Goal: Information Seeking & Learning: Learn about a topic

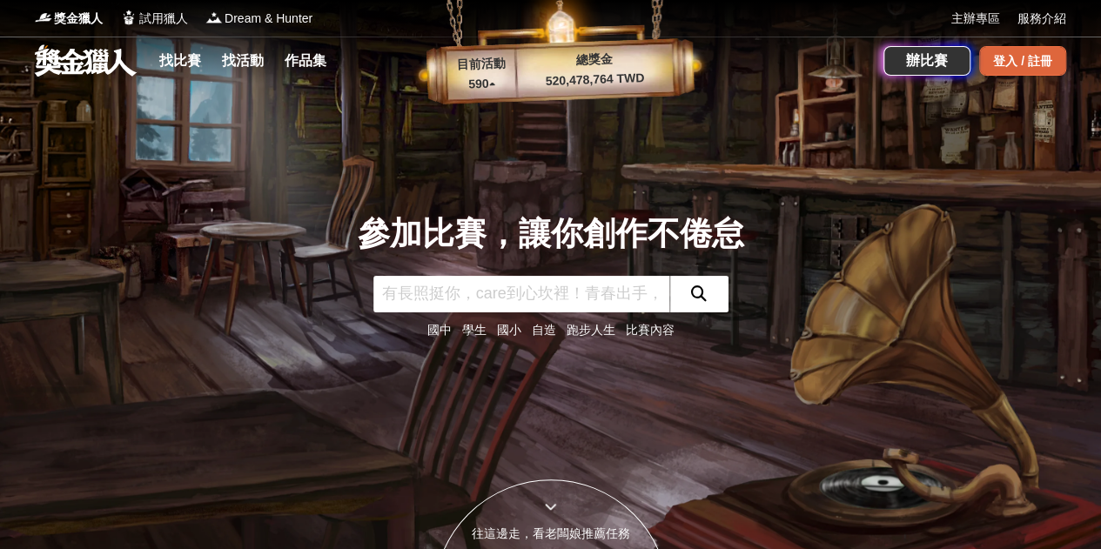
click at [1008, 61] on div "登入 / 註冊" at bounding box center [1022, 61] width 87 height 30
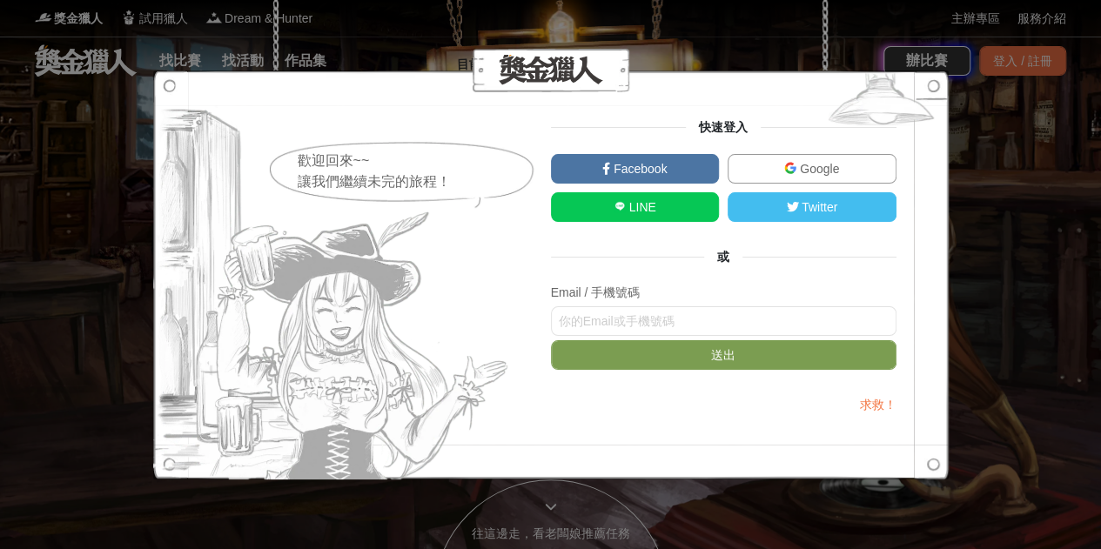
click at [778, 159] on link "Google" at bounding box center [812, 169] width 169 height 30
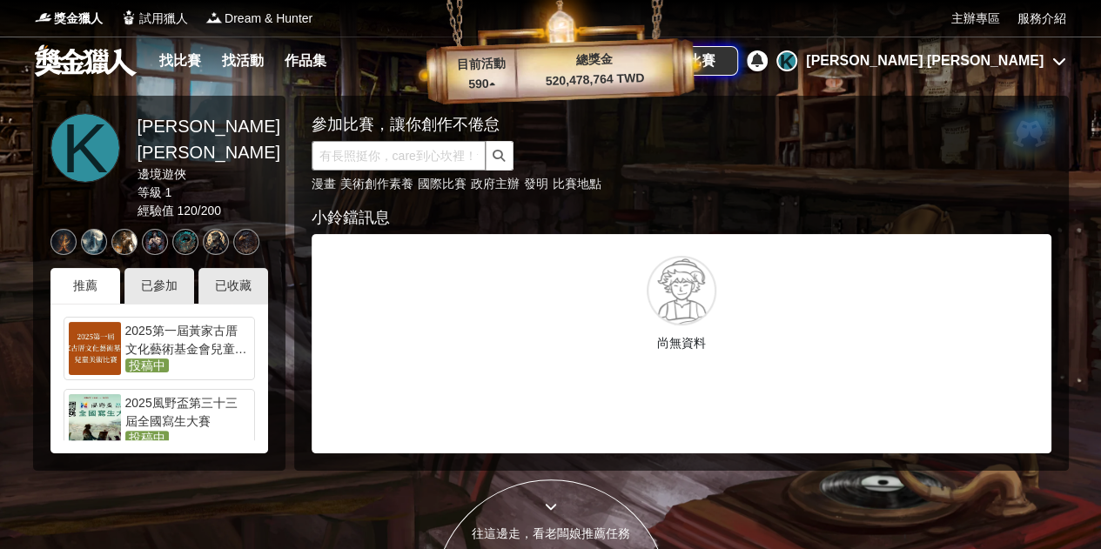
click at [381, 143] on input "text" at bounding box center [399, 156] width 174 height 30
type input "書法"
click at [446, 184] on link "國際比賽" at bounding box center [442, 184] width 49 height 14
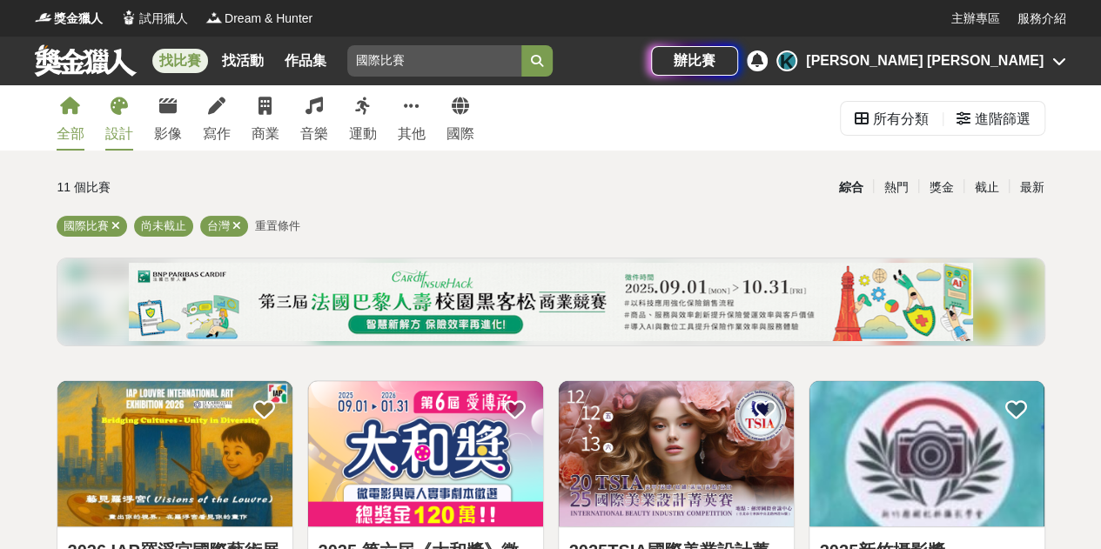
click at [128, 138] on div "設計" at bounding box center [119, 134] width 28 height 21
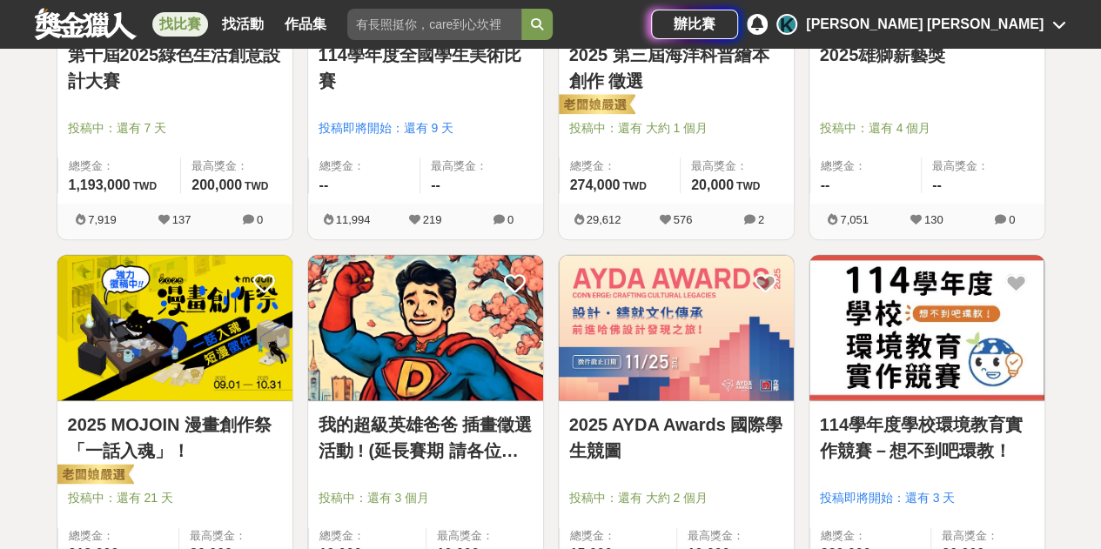
scroll to position [866, 0]
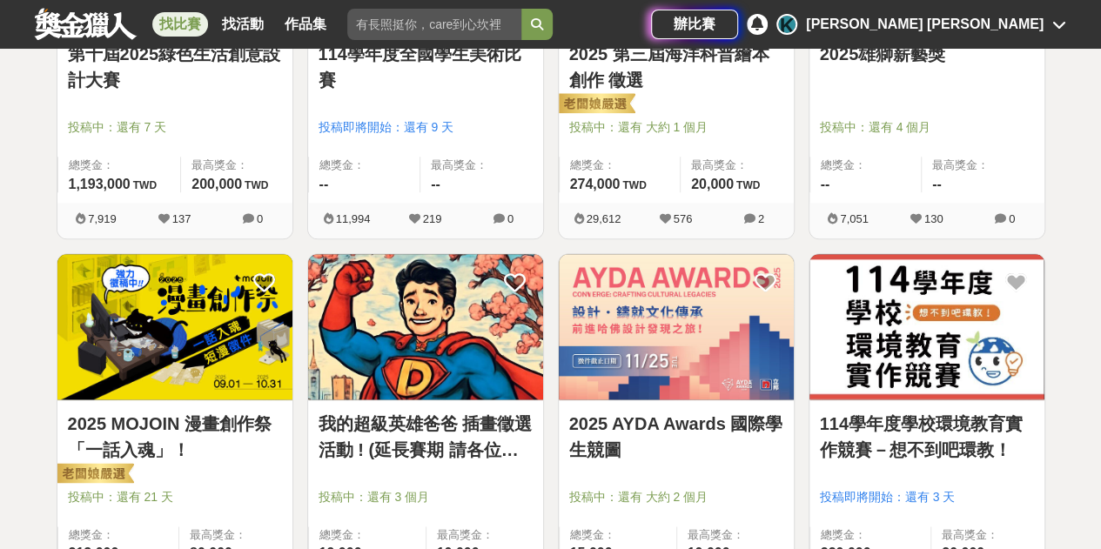
click at [474, 419] on link "我的超級英雄爸爸 插畫徵選活動 ! (延長賽期 請各位踴躍參與)" at bounding box center [426, 437] width 214 height 52
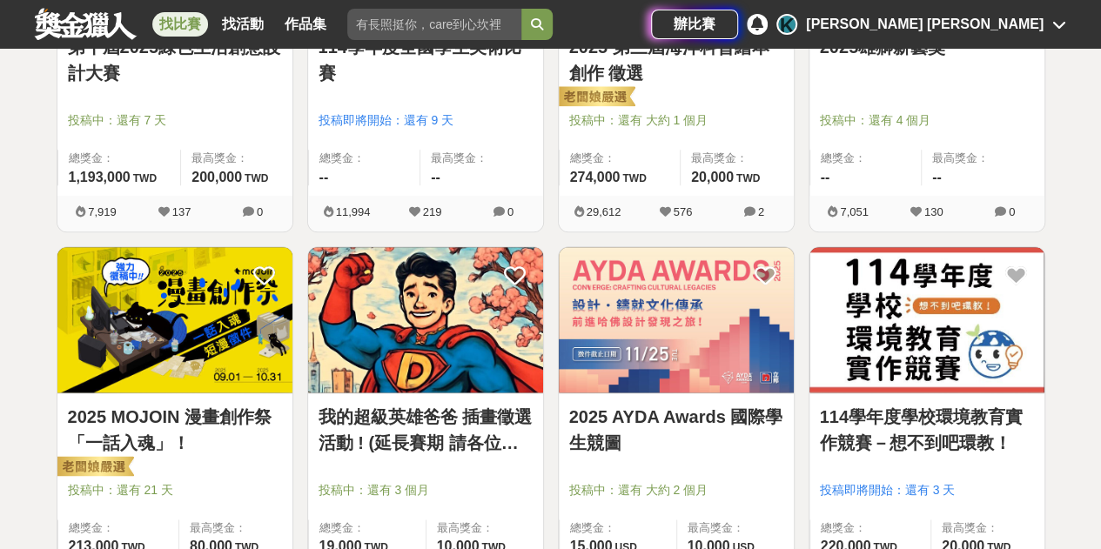
scroll to position [866, 0]
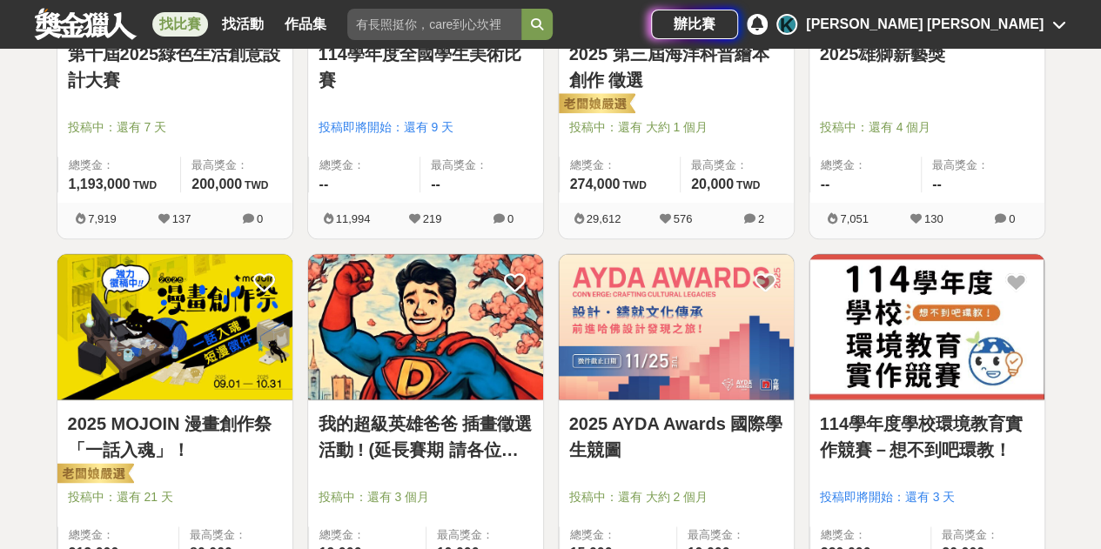
click at [176, 415] on link "2025 MOJOIN 漫畫創作祭「一話入魂」！" at bounding box center [175, 437] width 214 height 52
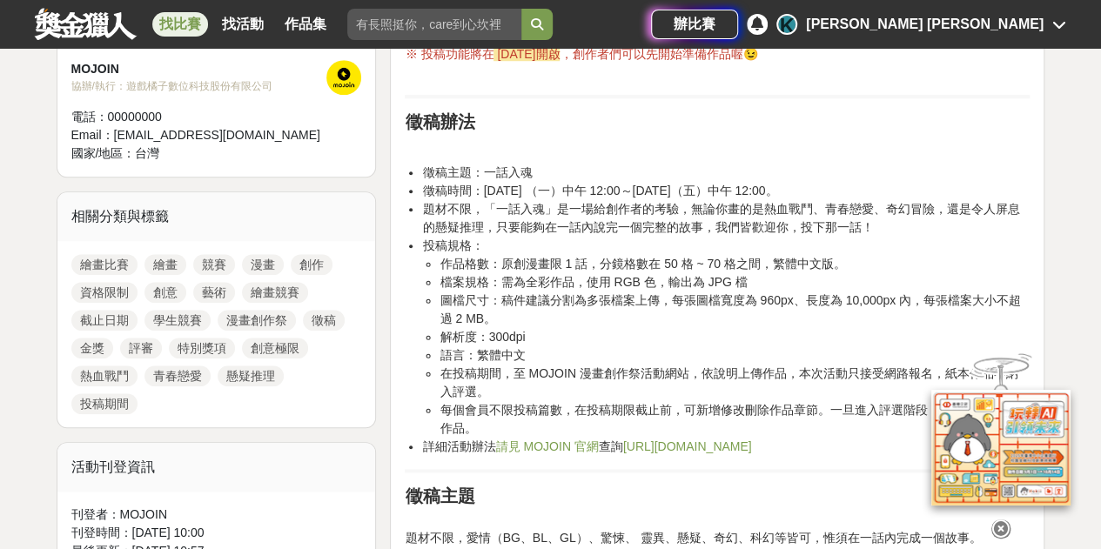
scroll to position [698, 0]
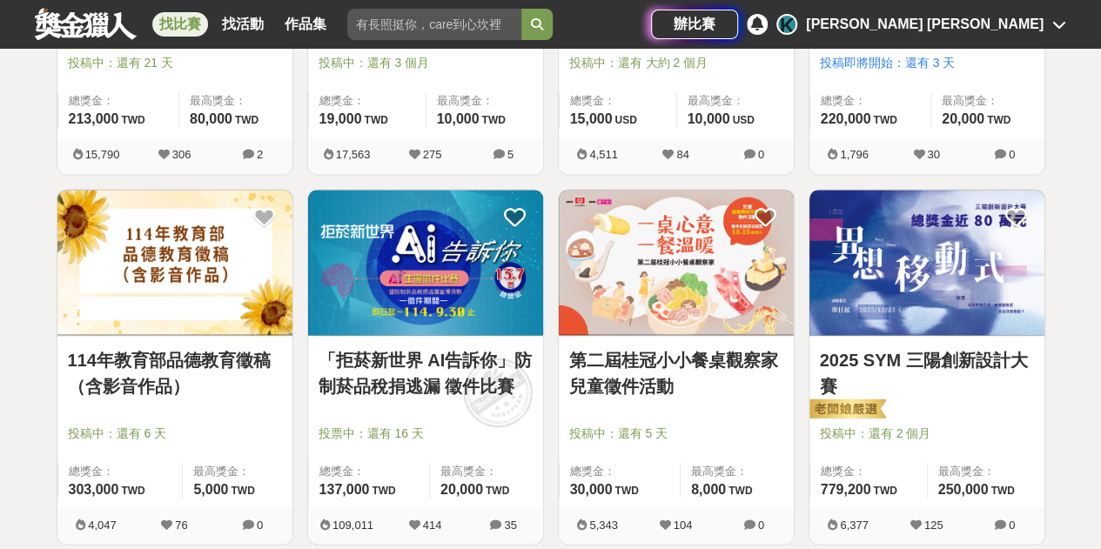
scroll to position [1301, 0]
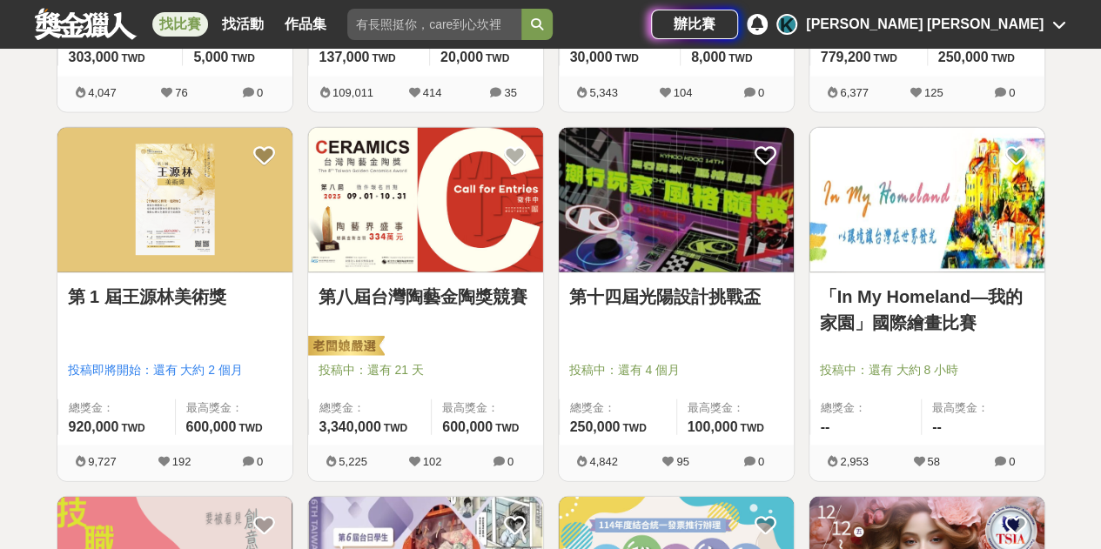
click at [926, 274] on div "「In My Homeland—我的家園」國際繪畫比賽 投稿中：還有 大約 8 小時 總獎金： -- 最高獎金： --" at bounding box center [926, 359] width 235 height 172
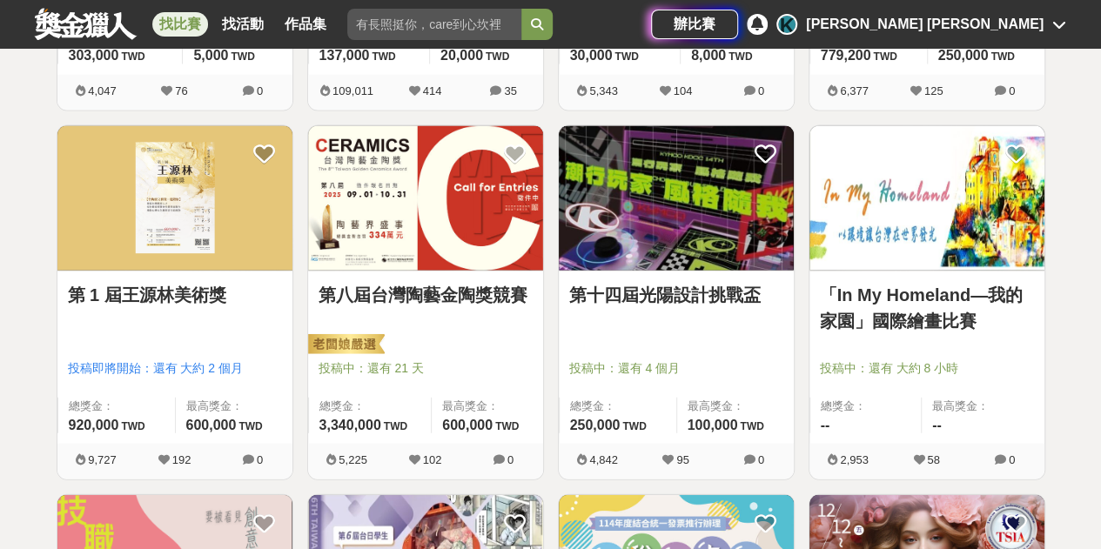
scroll to position [1734, 0]
click at [922, 245] on img at bounding box center [926, 198] width 235 height 145
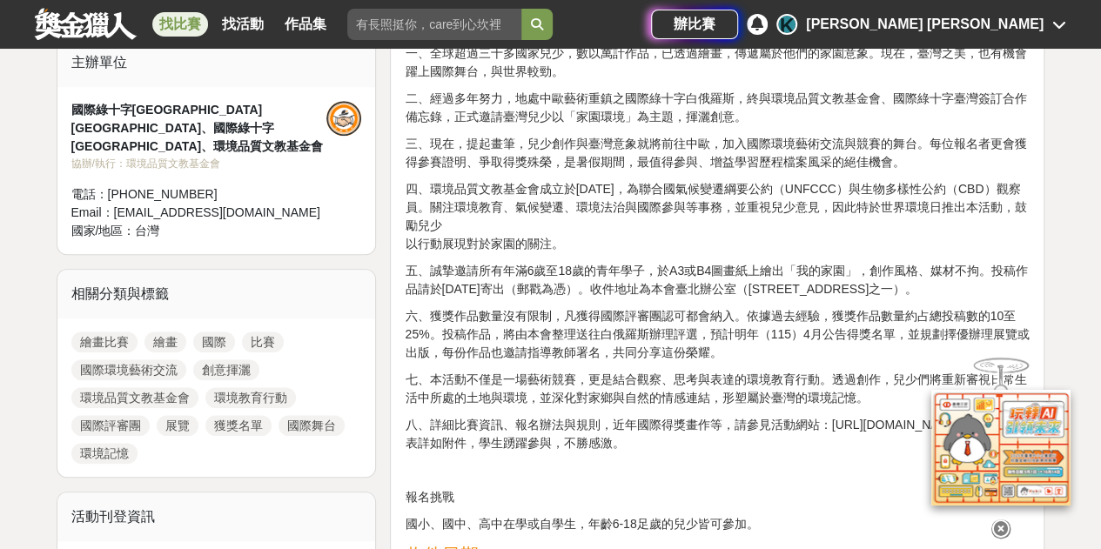
scroll to position [609, 0]
drag, startPoint x: 454, startPoint y: 267, endPoint x: 751, endPoint y: 315, distance: 300.6
click at [756, 298] on p "五、誠摯邀請所有年滿6歲至18歲的青年學子，於A3或B4圖畫紙上繪出「我的家園」，創作風格、媒材不拘。投稿作品請於民國114年10月10日寄出（郵戳為憑）。收…" at bounding box center [717, 279] width 625 height 37
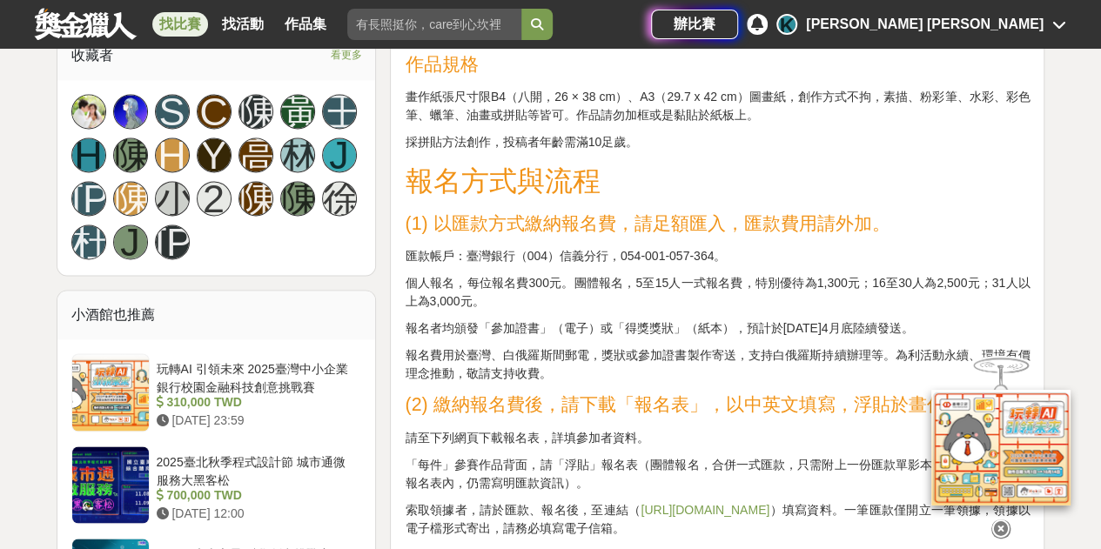
scroll to position [1218, 0]
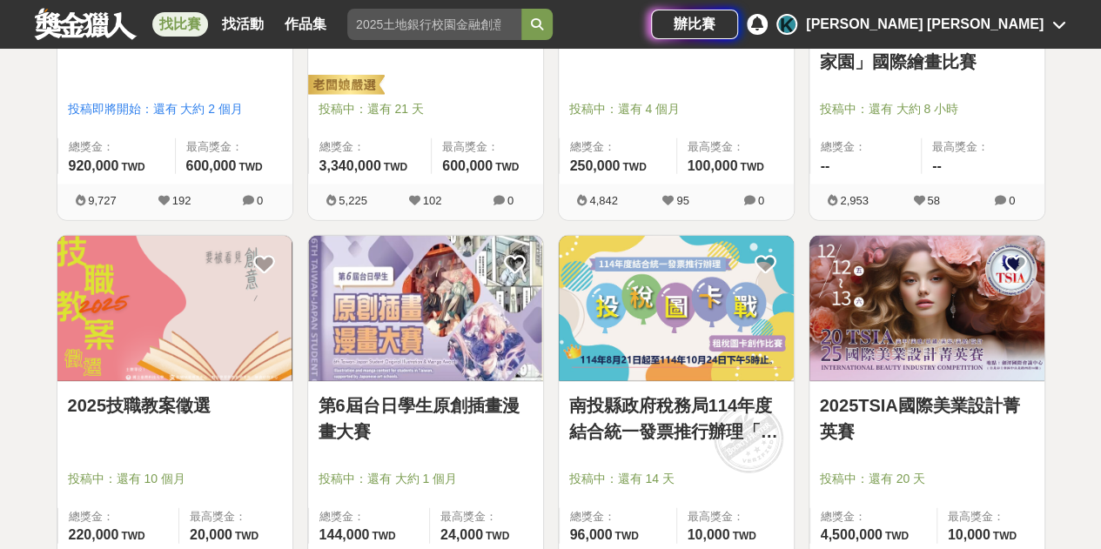
scroll to position [1995, 0]
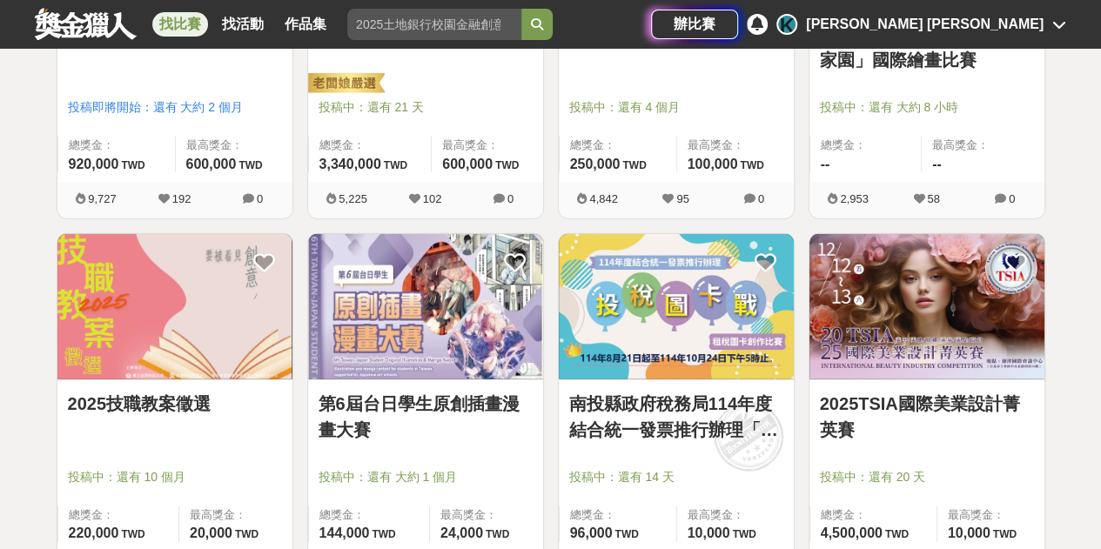
click at [428, 406] on link "第6屆台日學生原創插畫漫畫大賽" at bounding box center [426, 417] width 214 height 52
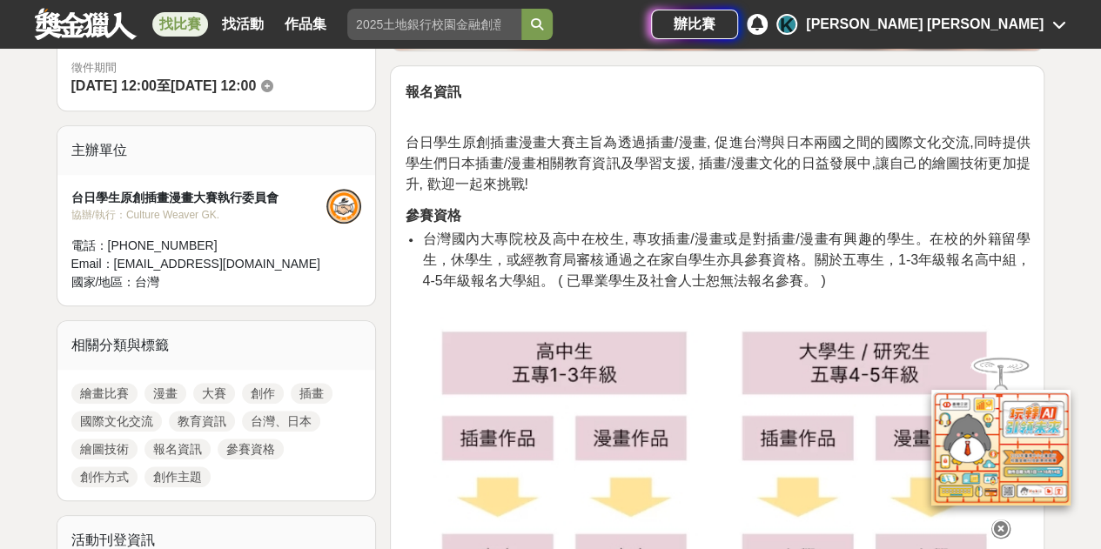
scroll to position [521, 0]
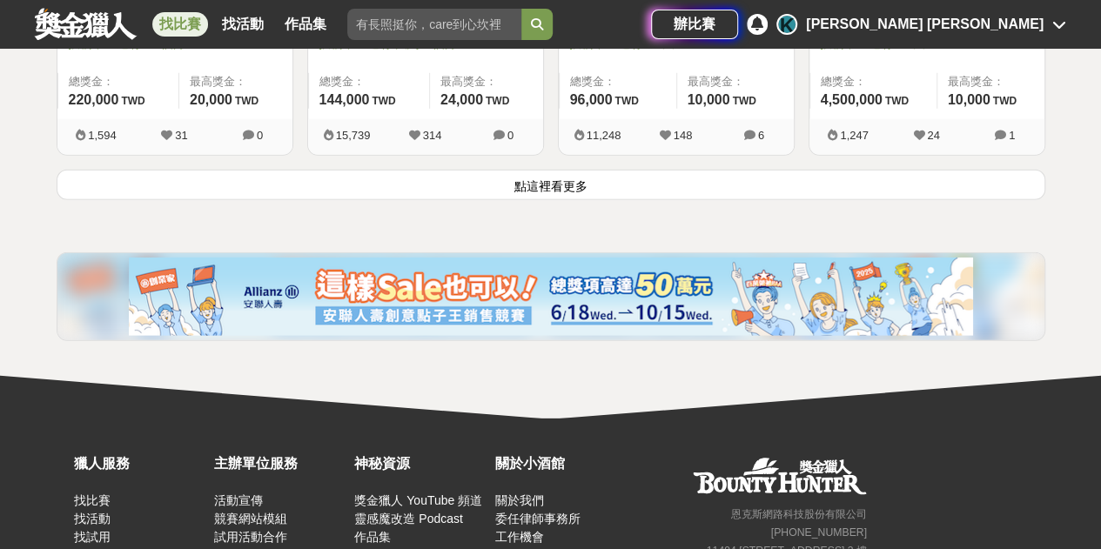
click at [564, 184] on button "點這裡看更多" at bounding box center [551, 185] width 989 height 30
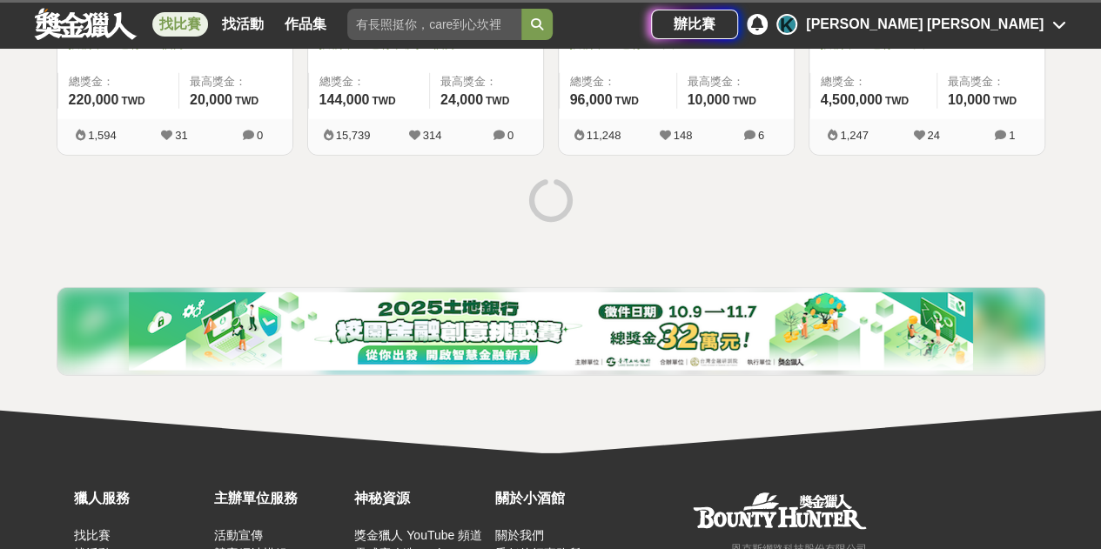
scroll to position [2430, 0]
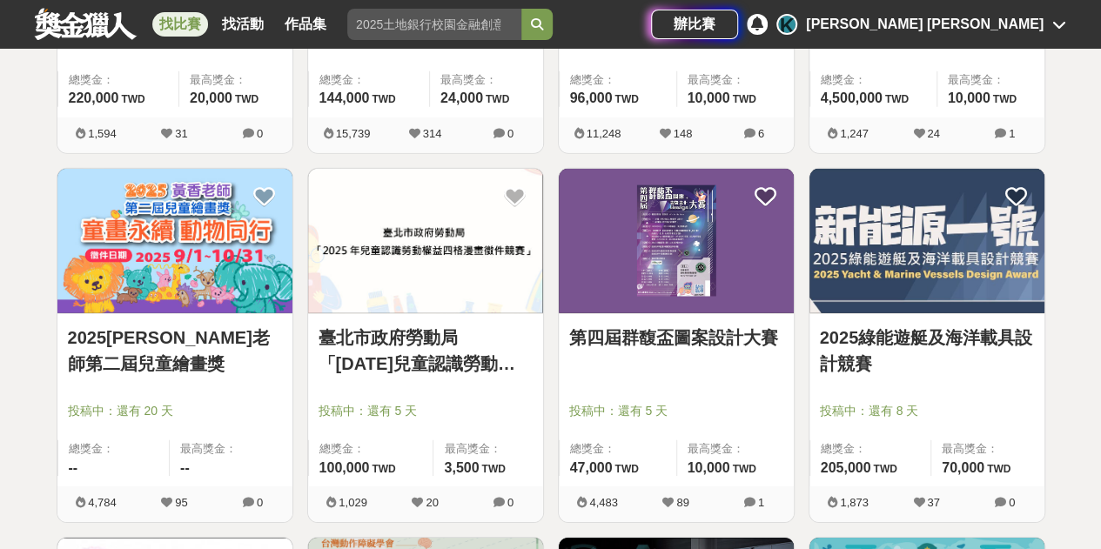
click at [139, 331] on link "2025黃香老師第二屆兒童繪畫獎" at bounding box center [175, 351] width 214 height 52
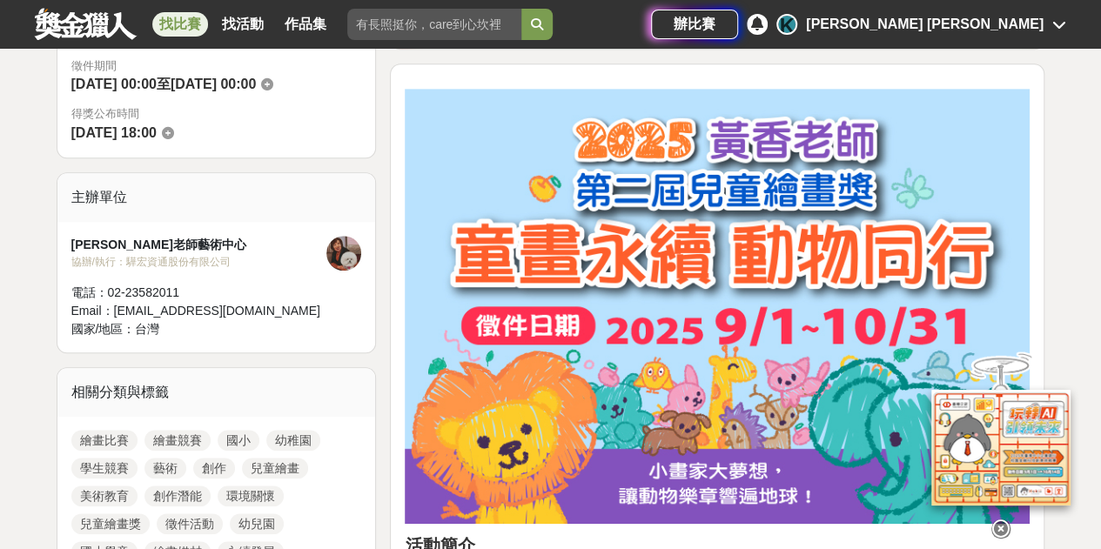
scroll to position [522, 0]
click at [1001, 527] on icon at bounding box center [1000, 529] width 19 height 19
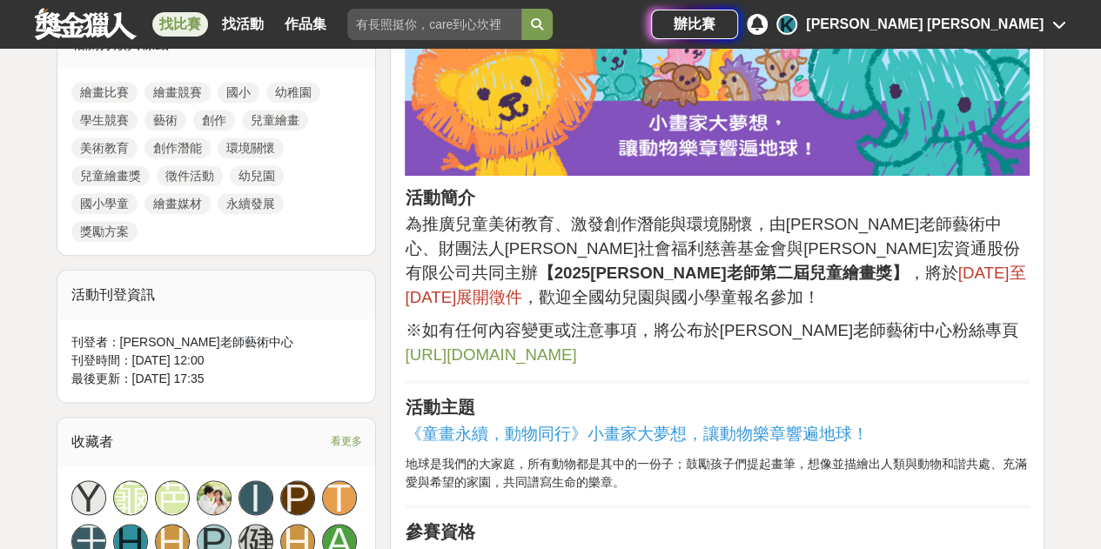
scroll to position [870, 0]
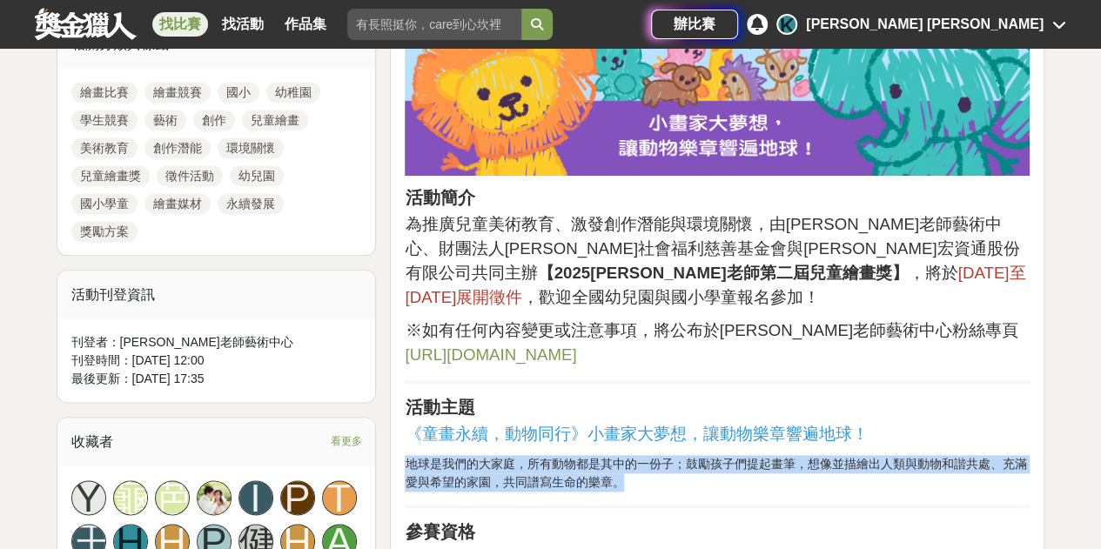
drag, startPoint x: 409, startPoint y: 439, endPoint x: 645, endPoint y: 457, distance: 236.6
click at [645, 457] on p "地球是我們的大家庭，所有動物都是其中的一份子；鼓勵孩子們提起畫筆，想像並描繪出人類與動物和諧共處、充滿愛與希望的家園，共同譜寫生命的樂章。" at bounding box center [717, 473] width 625 height 37
click at [704, 464] on p "地球是我們的大家庭，所有動物都是其中的一份子；鼓勵孩子們提起畫筆，想像並描繪出人類與動物和諧共處、充滿愛與希望的家園，共同譜寫生命的樂章。" at bounding box center [717, 473] width 625 height 37
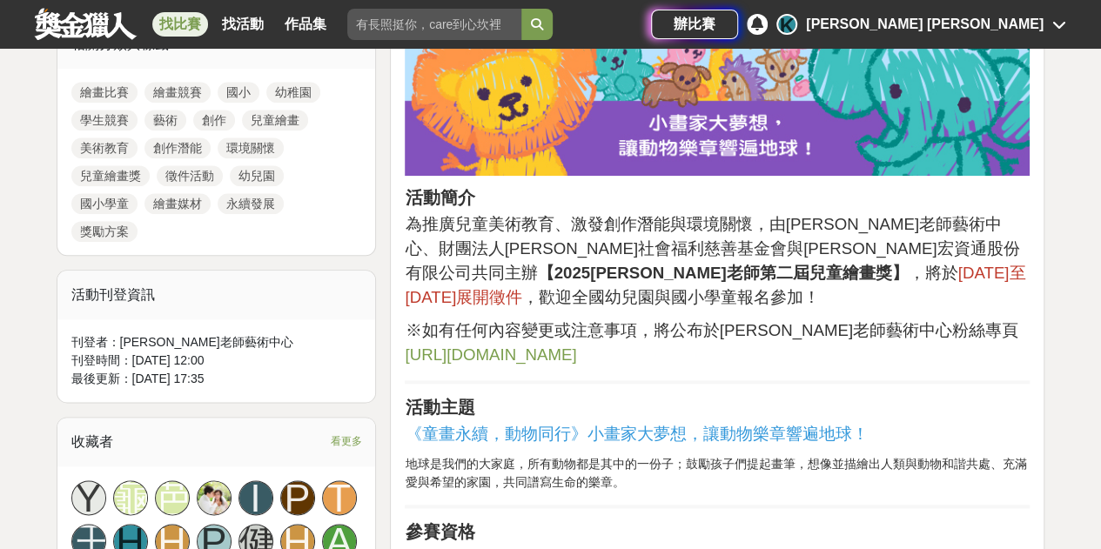
click at [641, 340] on p "※如有任何內容變更或注意事項，將公布於黃香老師藝術中心粉絲專頁 https://www.facebook.com/H.H.ArtCenter" at bounding box center [717, 343] width 625 height 49
click at [576, 346] on span "https://www.facebook.com/H.H.ArtCenter" at bounding box center [490, 355] width 171 height 18
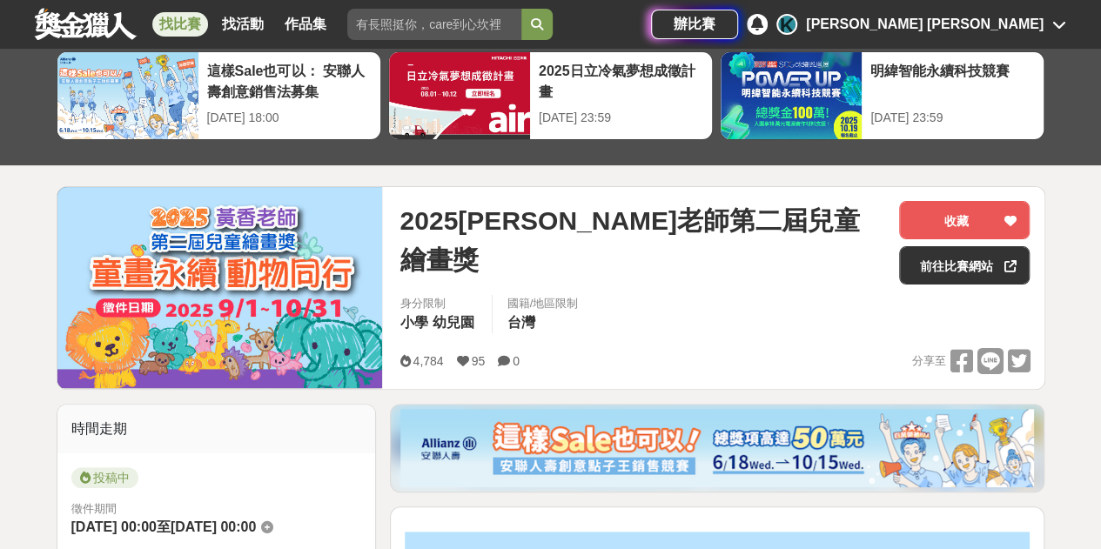
scroll to position [0, 0]
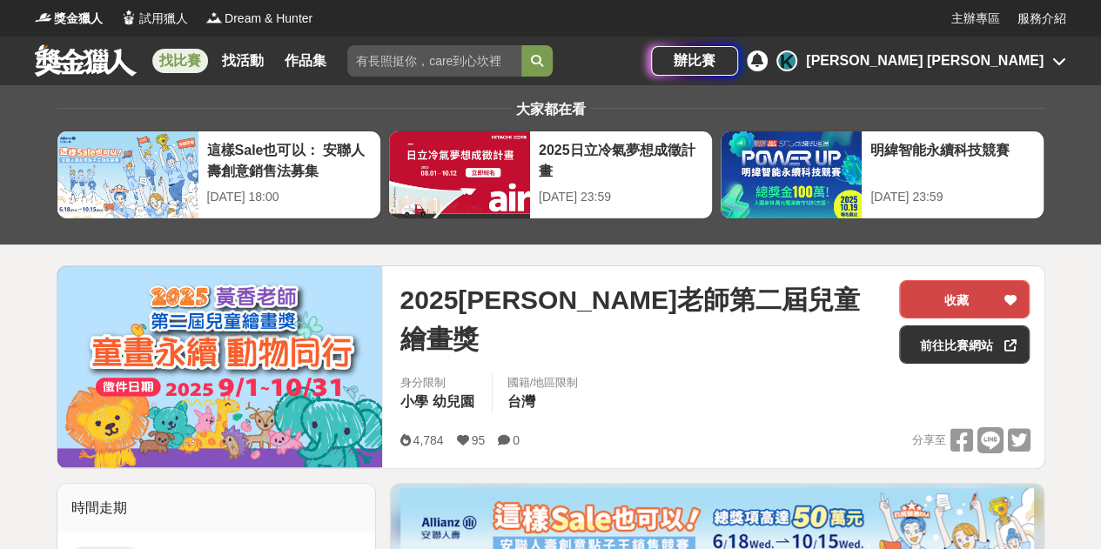
click at [1000, 301] on button "收藏" at bounding box center [964, 299] width 131 height 38
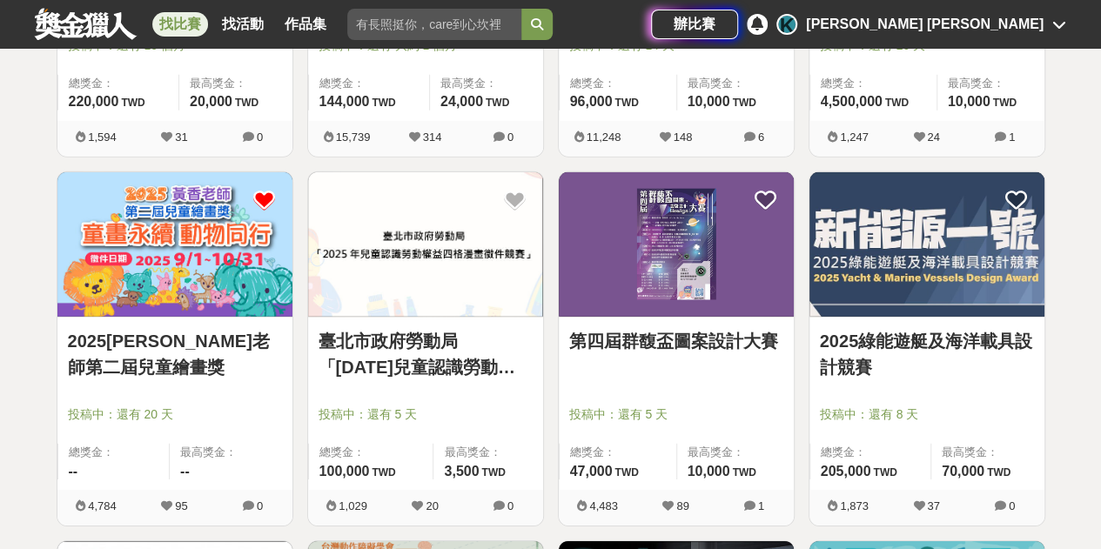
scroll to position [2430, 0]
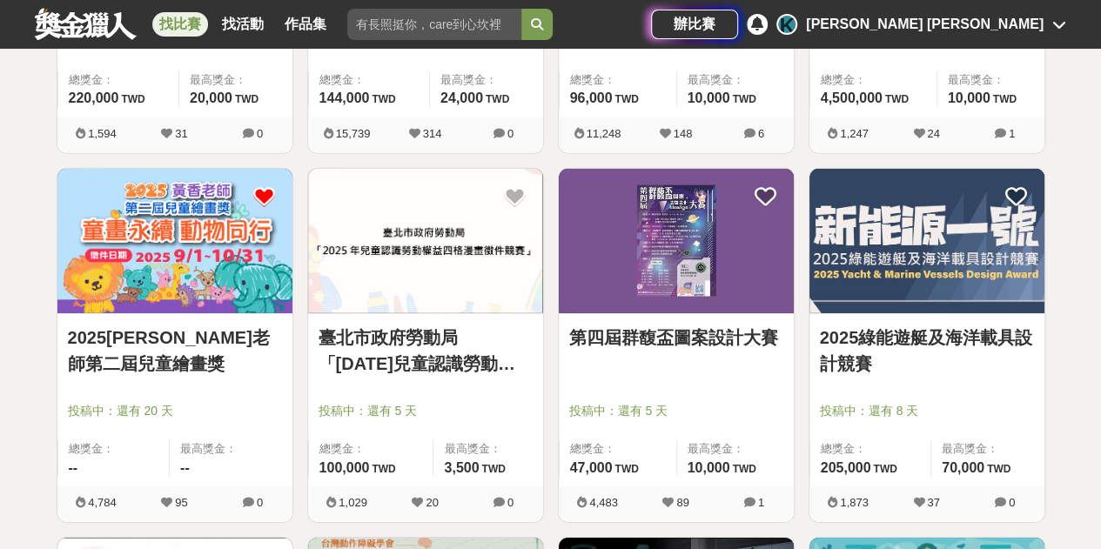
click at [407, 260] on img at bounding box center [425, 241] width 235 height 145
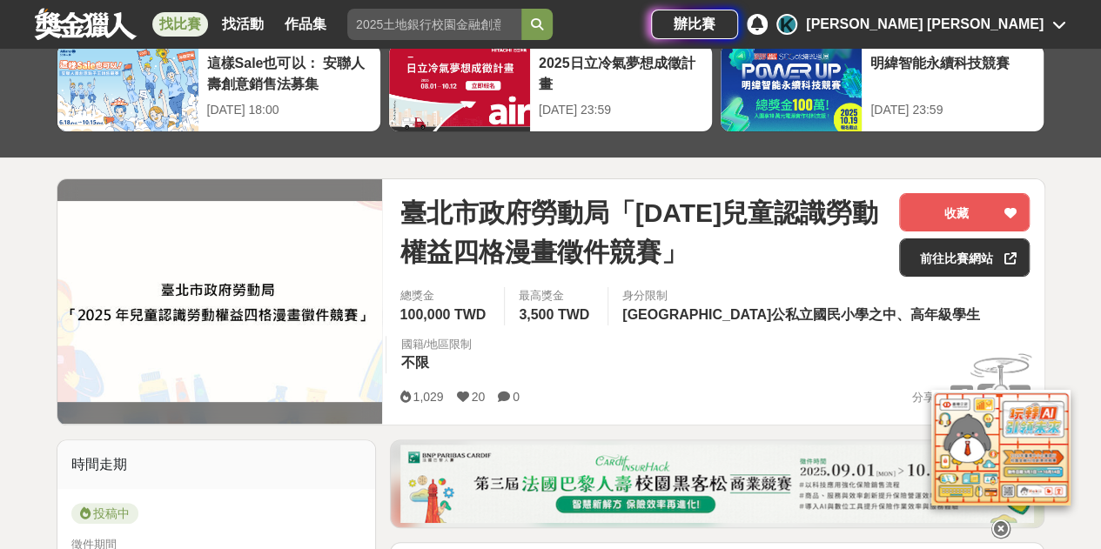
scroll to position [86, 0]
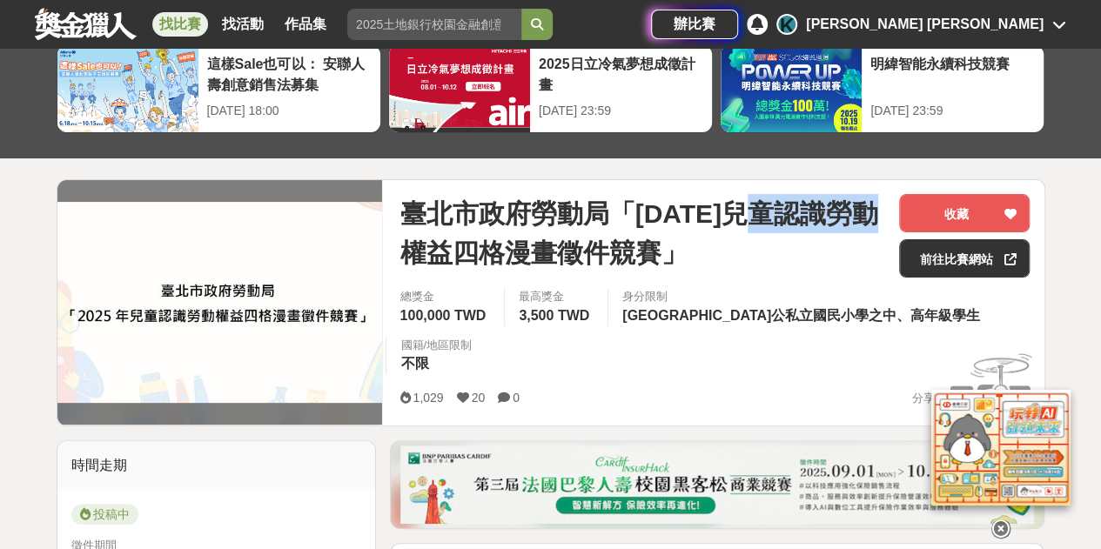
drag, startPoint x: 773, startPoint y: 207, endPoint x: 433, endPoint y: 260, distance: 343.6
click at [433, 260] on span "臺北市政府勞動局「2025年兒童認識勞動權益四格漫畫徵件競賽」" at bounding box center [643, 233] width 486 height 78
click at [796, 259] on span "臺北市政府勞動局「2025年兒童認識勞動權益四格漫畫徵件競賽」" at bounding box center [643, 233] width 486 height 78
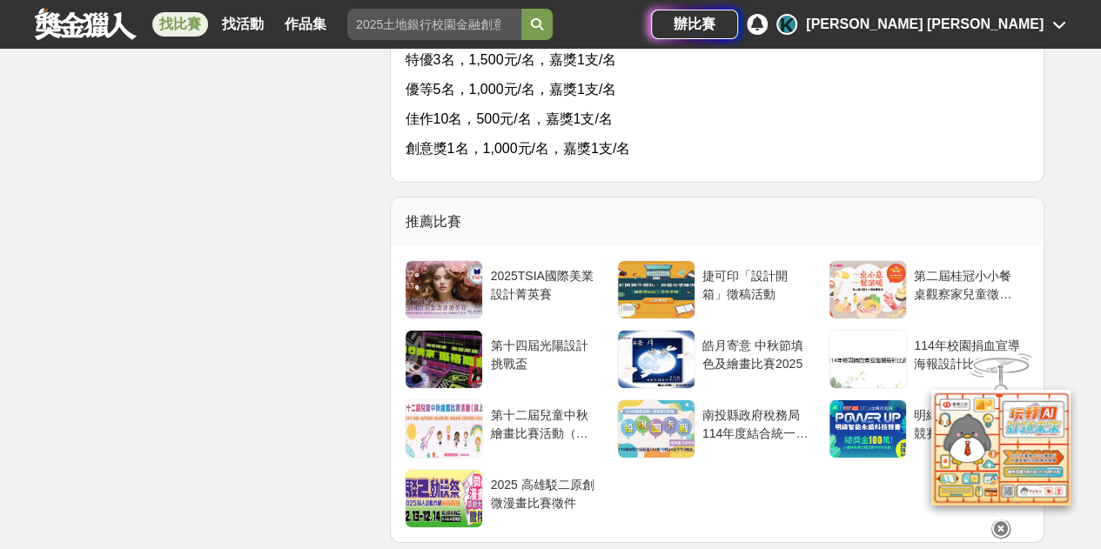
scroll to position [2695, 0]
click at [944, 337] on div "114年校園捐血宣導海報設計比賽" at bounding box center [968, 353] width 109 height 33
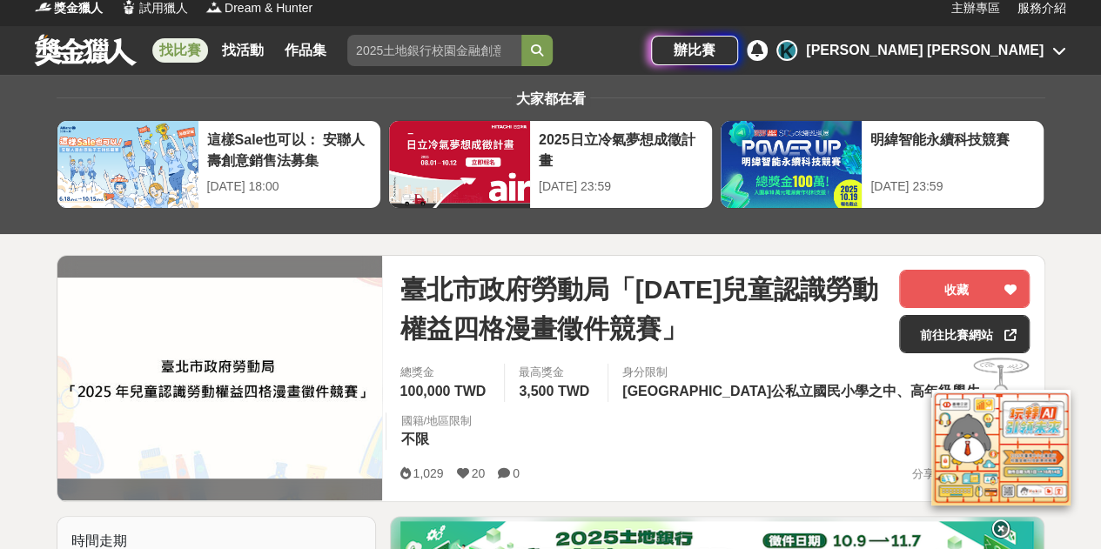
scroll to position [0, 0]
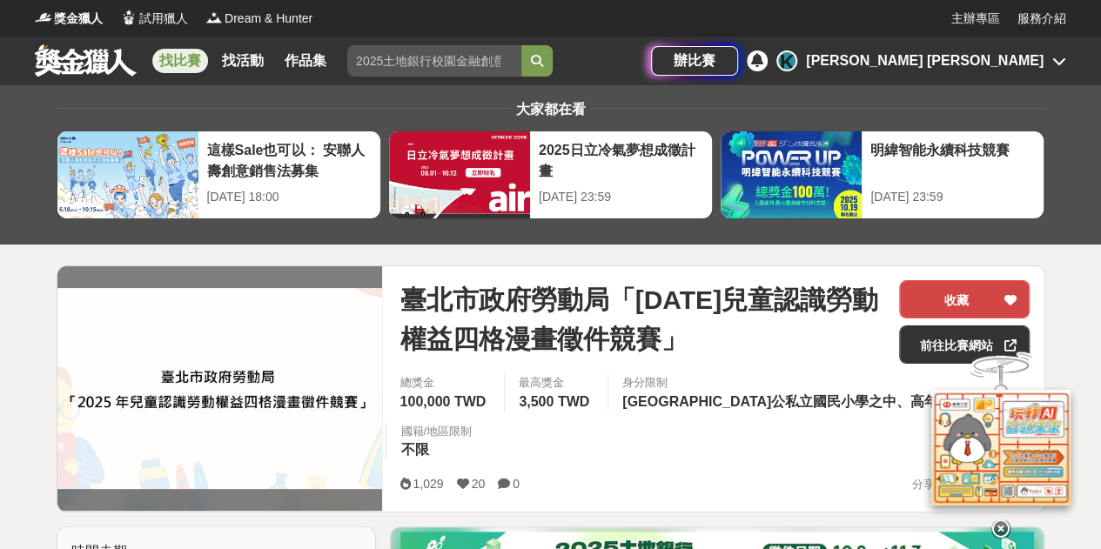
click at [946, 303] on button "收藏" at bounding box center [964, 299] width 131 height 38
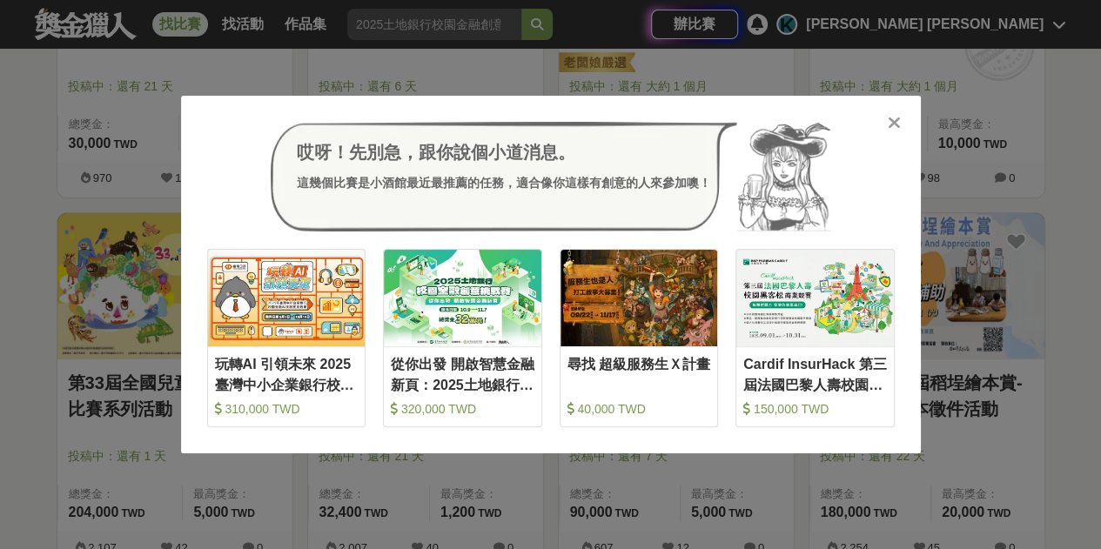
scroll to position [3125, 0]
click at [889, 125] on icon at bounding box center [894, 122] width 13 height 17
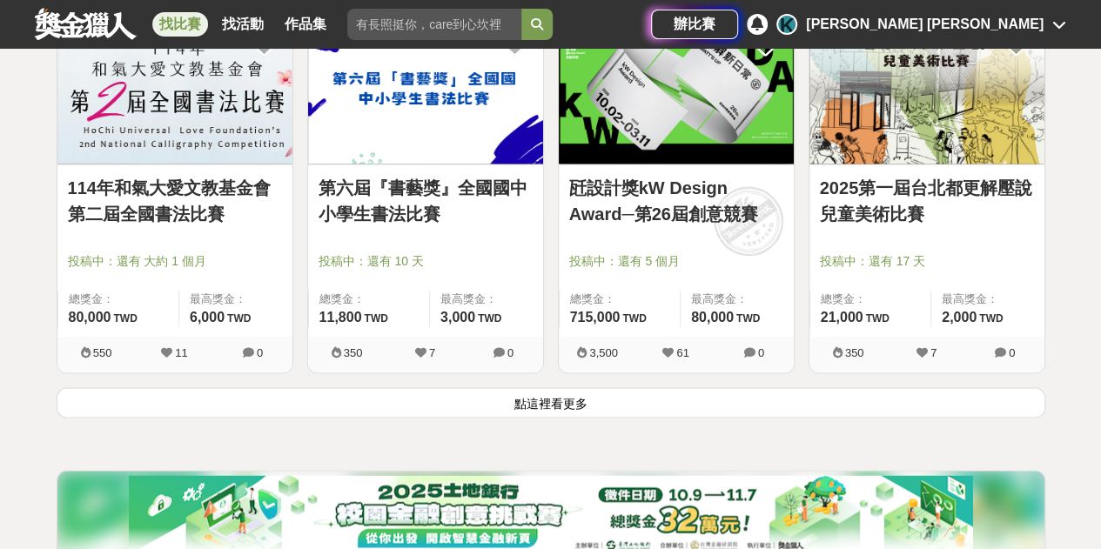
scroll to position [4430, 0]
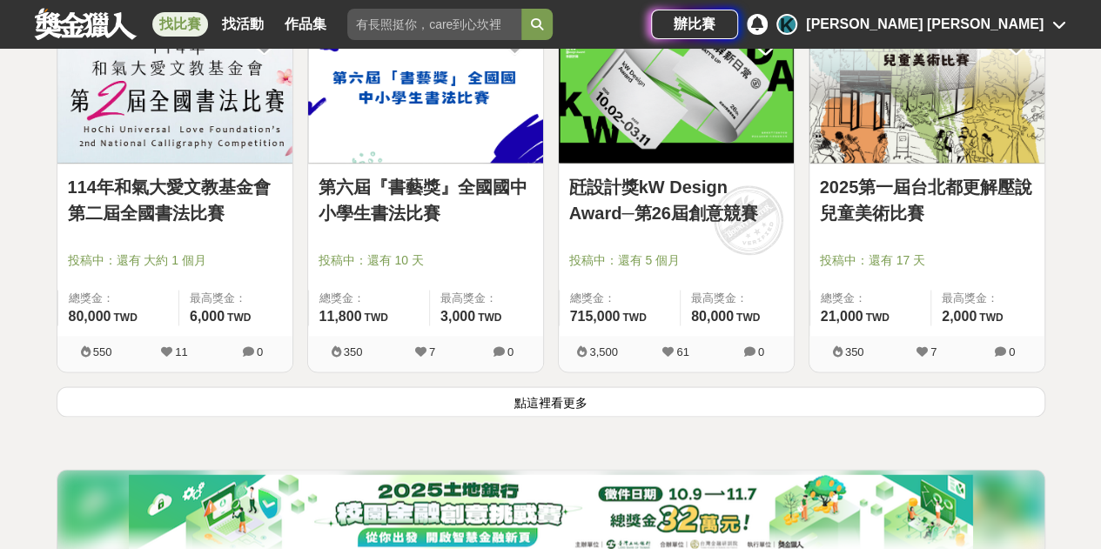
click at [460, 195] on link "第六屆『書藝獎』全國國中小學生書法比賽" at bounding box center [426, 200] width 214 height 52
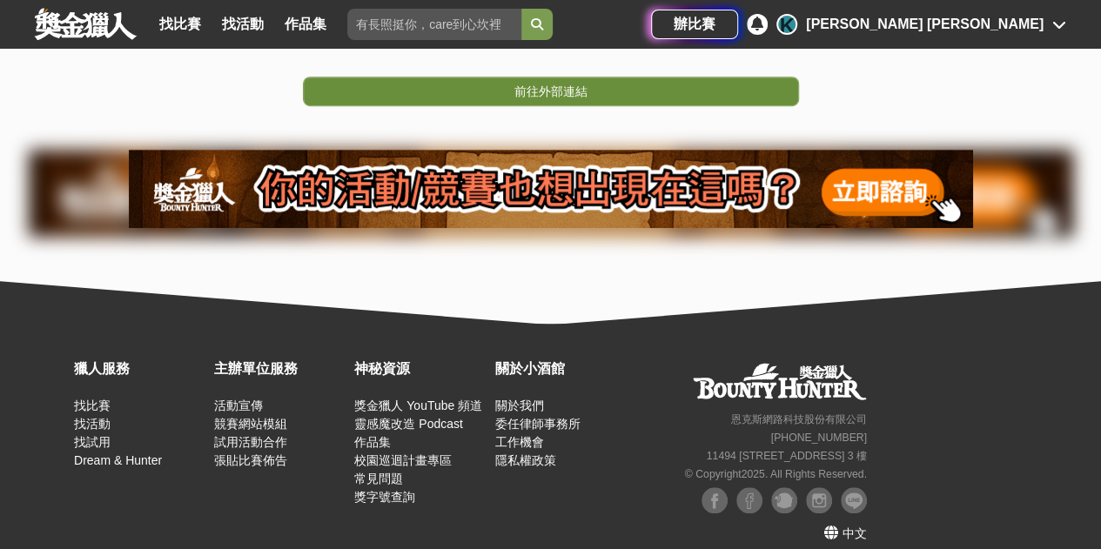
click at [607, 100] on link "前往外部連結" at bounding box center [551, 92] width 496 height 30
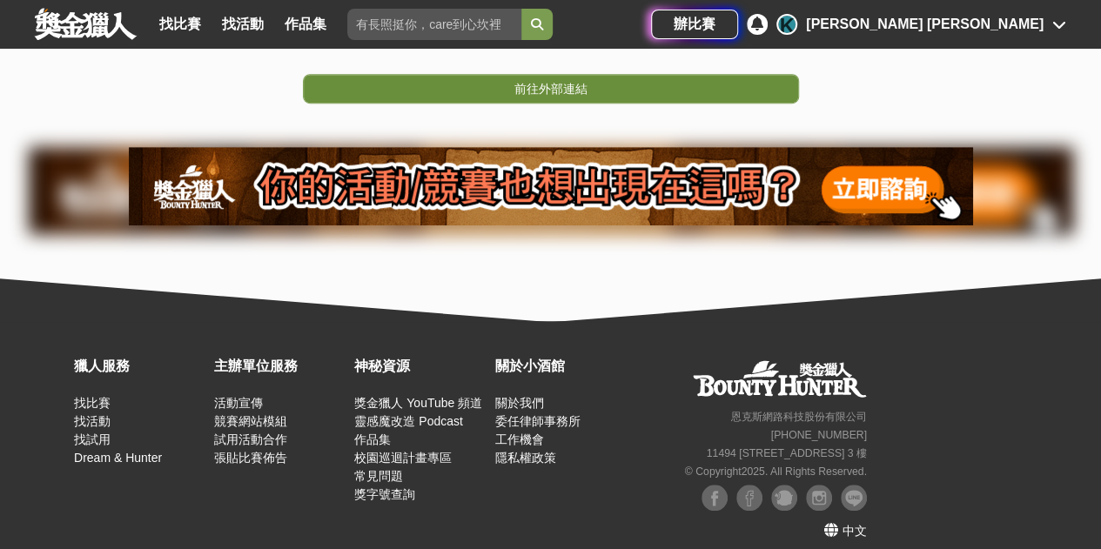
scroll to position [521, 0]
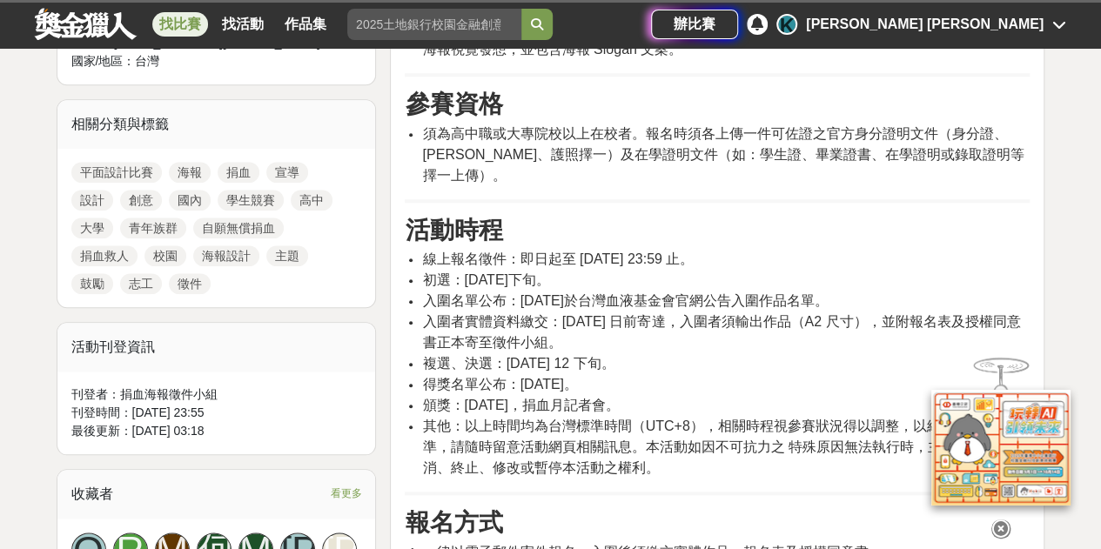
scroll to position [744, 0]
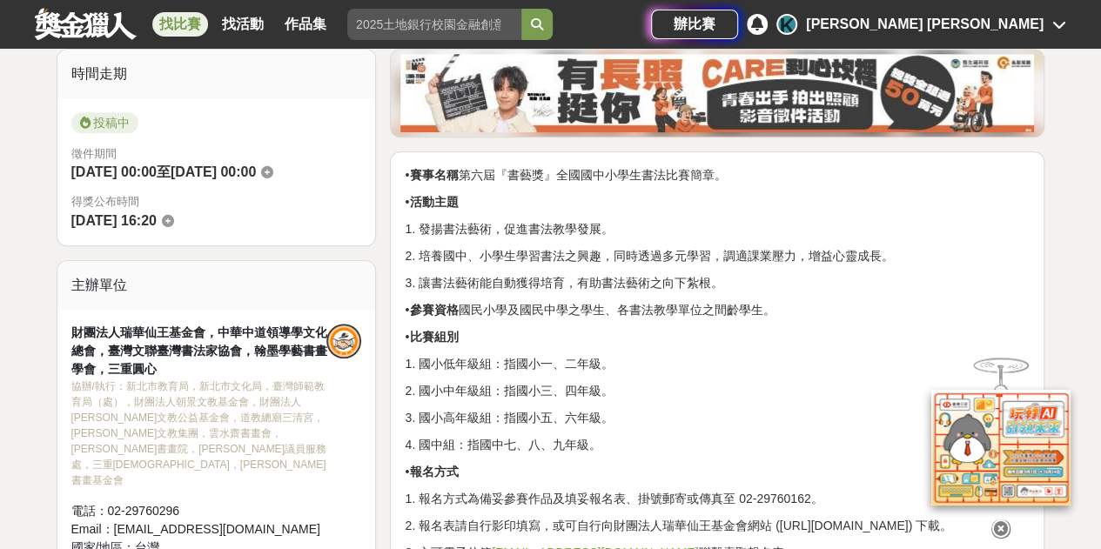
scroll to position [433, 0]
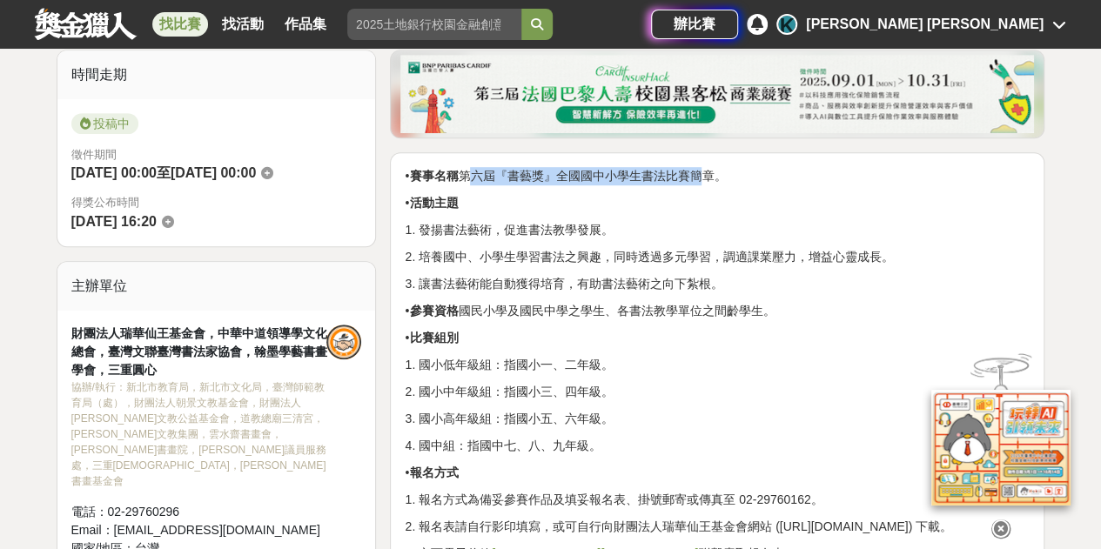
drag, startPoint x: 473, startPoint y: 171, endPoint x: 702, endPoint y: 173, distance: 229.8
click at [702, 173] on p "• 賽事名稱 第六屆『書藝獎』全國國中小學生書法比賽簡章。" at bounding box center [717, 176] width 625 height 18
